Goal: Information Seeking & Learning: Learn about a topic

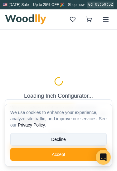
click at [89, 140] on button "Decline" at bounding box center [58, 139] width 97 height 13
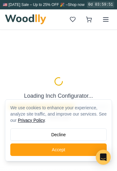
type input "72"
type input "3"
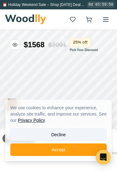
click at [92, 135] on button "Decline" at bounding box center [58, 134] width 97 height 13
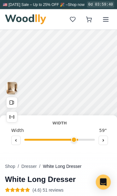
scroll to position [38, 0]
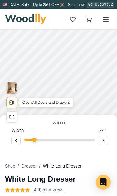
click at [11, 107] on button "Open All Doors and Drawers" at bounding box center [11, 102] width 11 height 11
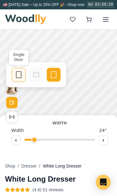
click at [19, 77] on icon at bounding box center [19, 75] width 8 height 8
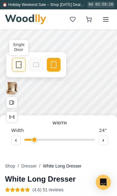
click at [18, 66] on icon at bounding box center [19, 65] width 8 height 8
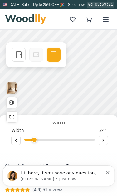
scroll to position [0, 0]
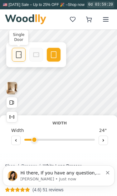
click at [17, 57] on icon at bounding box center [19, 55] width 8 height 8
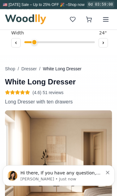
scroll to position [63, 0]
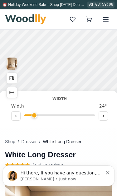
click at [8, 90] on button "Show Dimensions" at bounding box center [11, 92] width 11 height 11
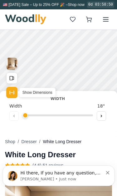
scroll to position [0, 0]
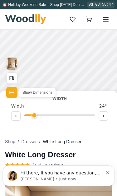
type input "24"
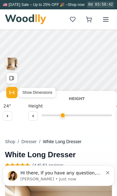
scroll to position [0, 97]
click at [36, 117] on button at bounding box center [32, 115] width 9 height 9
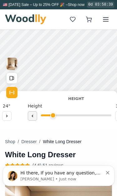
click at [35, 116] on button at bounding box center [32, 115] width 9 height 9
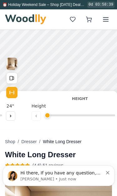
click at [69, 116] on input "range" at bounding box center [80, 116] width 71 height 2
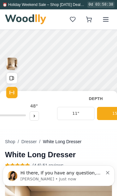
click at [60, 130] on div "Shop / Dresser / White Long Dresser White Long Dresser (4.6) 51 reviews Long Dr…" at bounding box center [58, 151] width 107 height 368
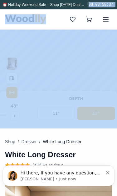
scroll to position [0, 203]
click at [95, 142] on nav "Shop / Dresser / White Long Dresser" at bounding box center [58, 142] width 107 height 6
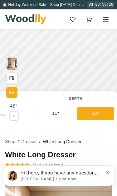
click at [107, 171] on icon "Dismiss notification" at bounding box center [107, 172] width 3 height 3
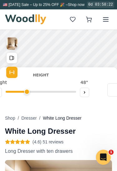
scroll to position [0, 125]
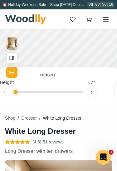
type input "1"
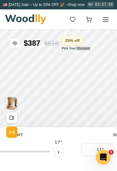
scroll to position [0, 0]
